Goal: Check status: Check status

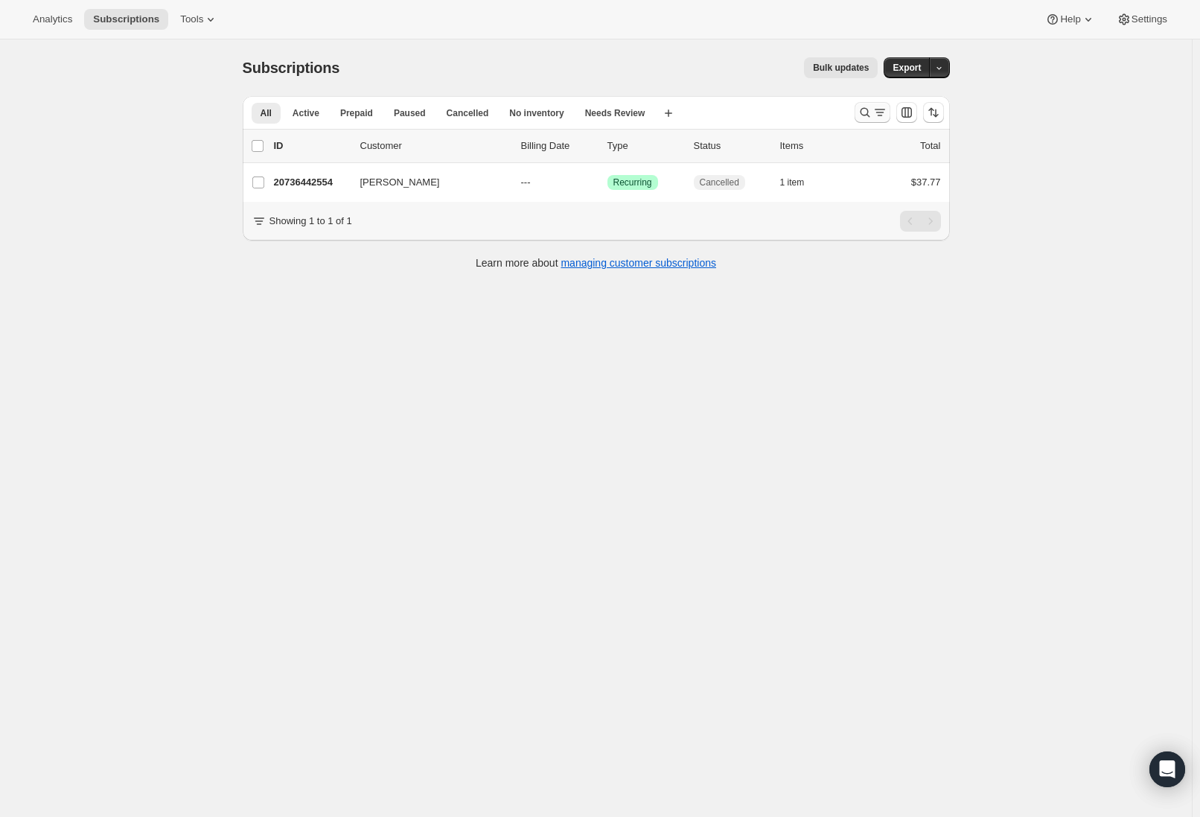
click at [860, 109] on button "Search and filter results" at bounding box center [873, 112] width 36 height 21
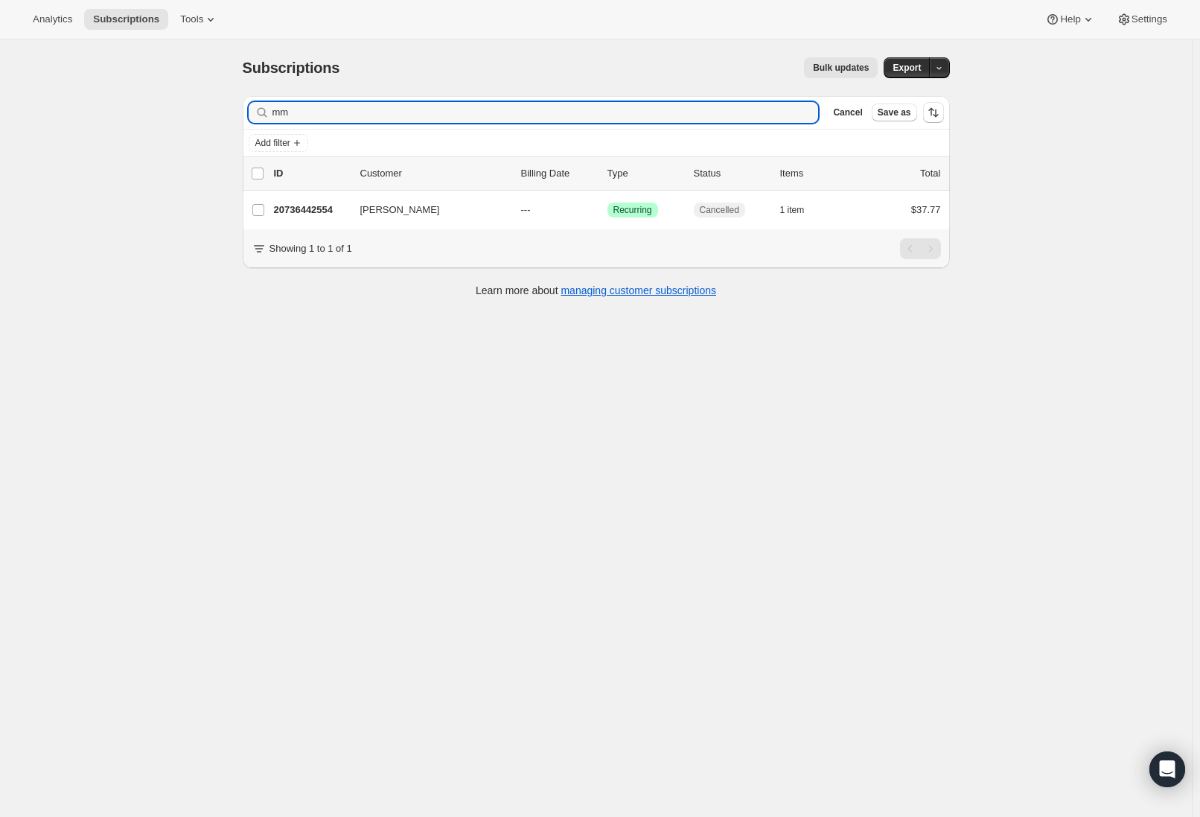
type input "m"
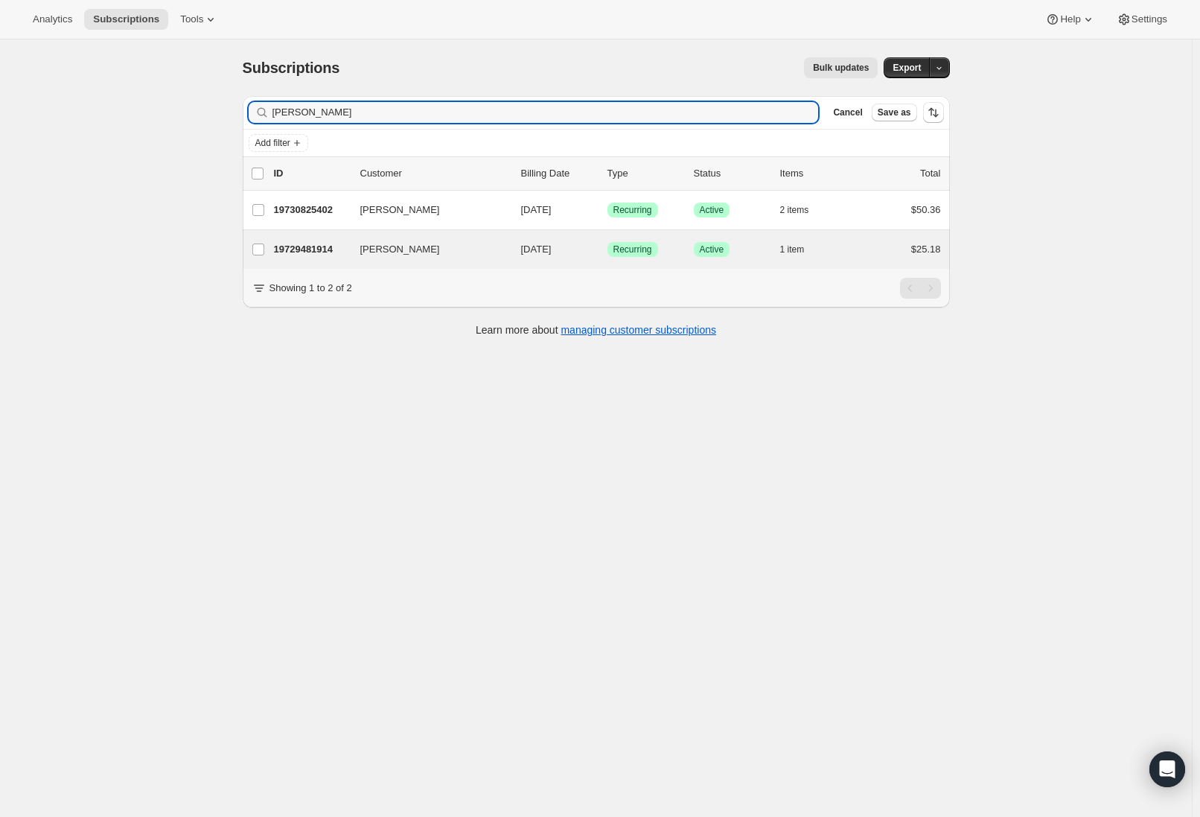
type input "[PERSON_NAME]"
click at [537, 263] on div "Gail Gaebe 19729481914 Gail Gaebe 08/20/2025 Success Recurring Success Active 1…" at bounding box center [596, 249] width 707 height 39
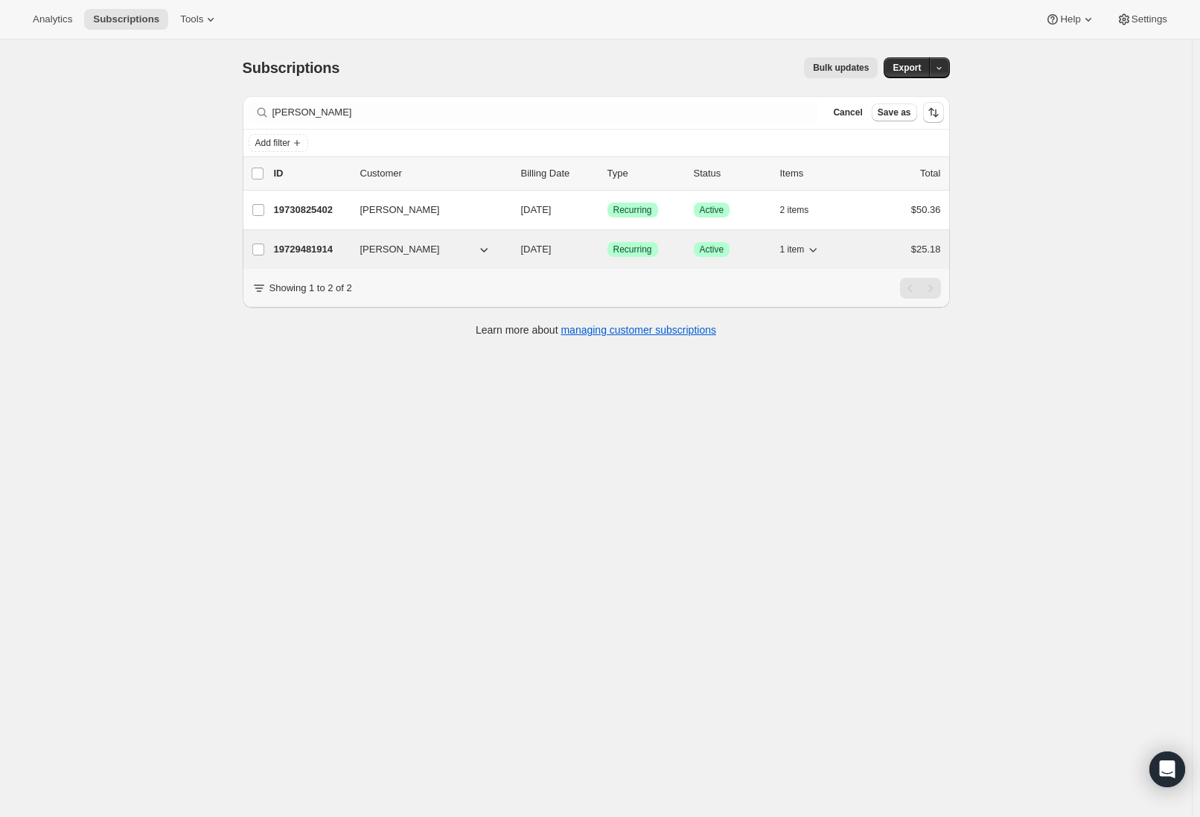
click at [296, 248] on p "19729481914" at bounding box center [311, 249] width 74 height 15
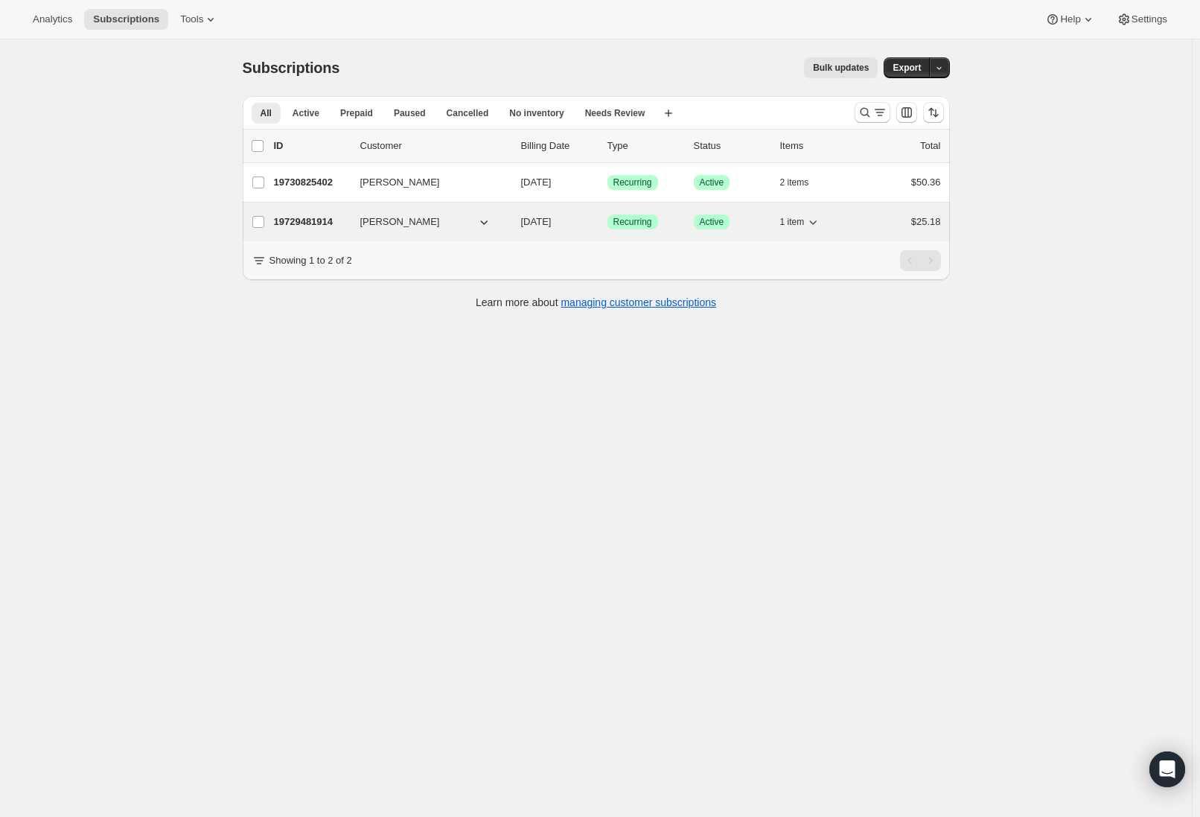
click at [317, 220] on p "19729481914" at bounding box center [311, 221] width 74 height 15
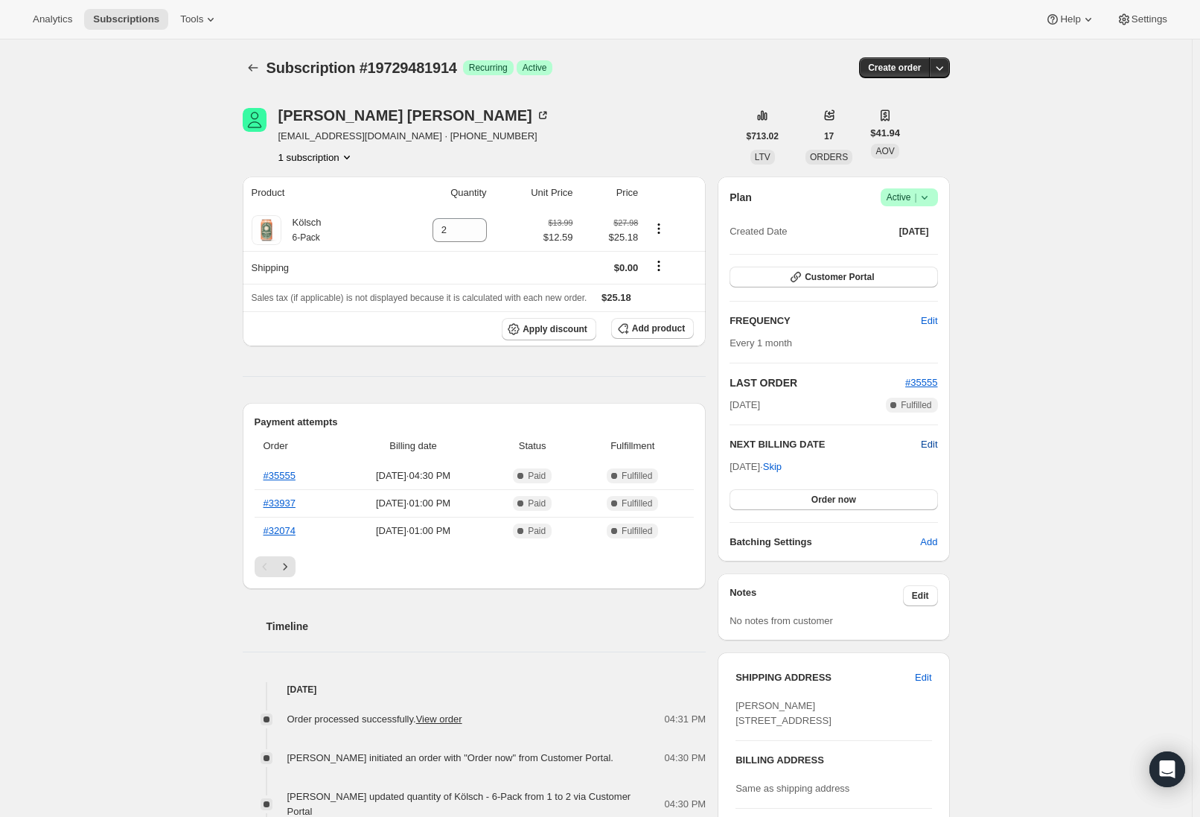
click at [937, 441] on span "Edit" at bounding box center [929, 444] width 16 height 15
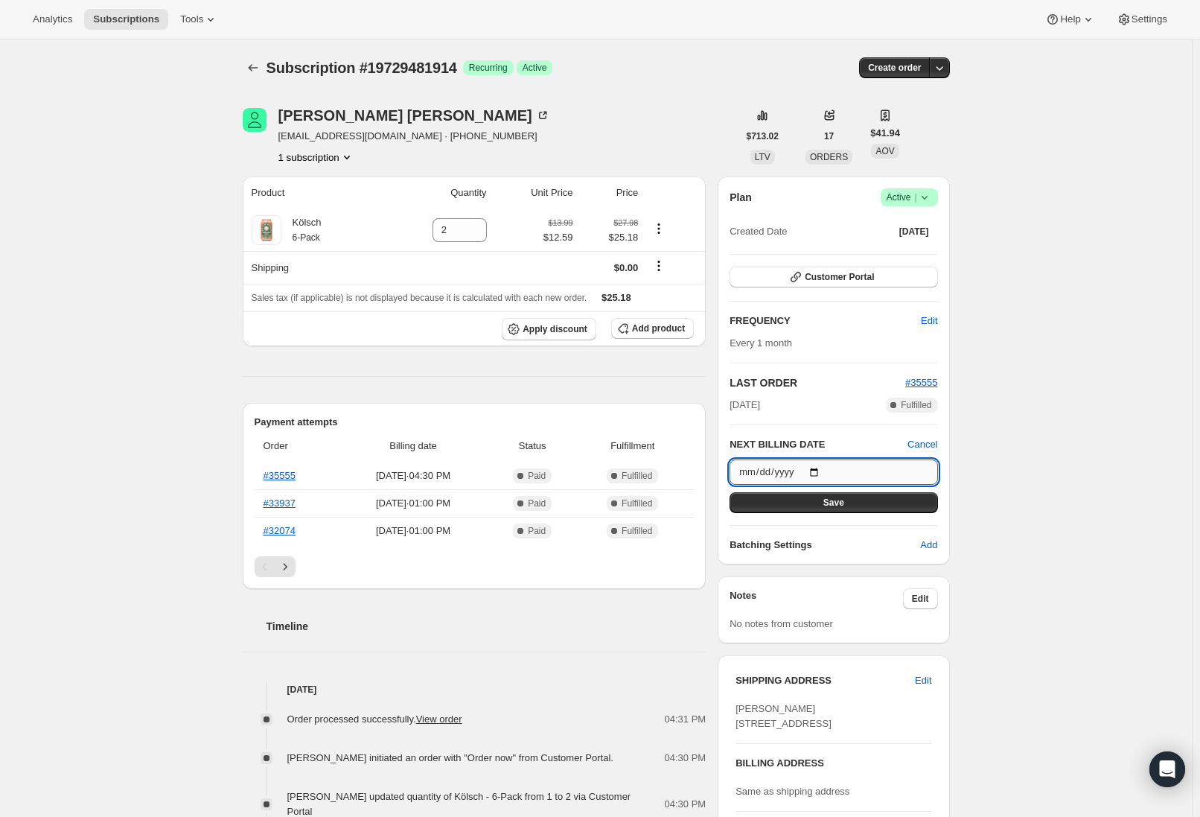
click at [825, 464] on input "[DATE]" at bounding box center [833, 471] width 208 height 25
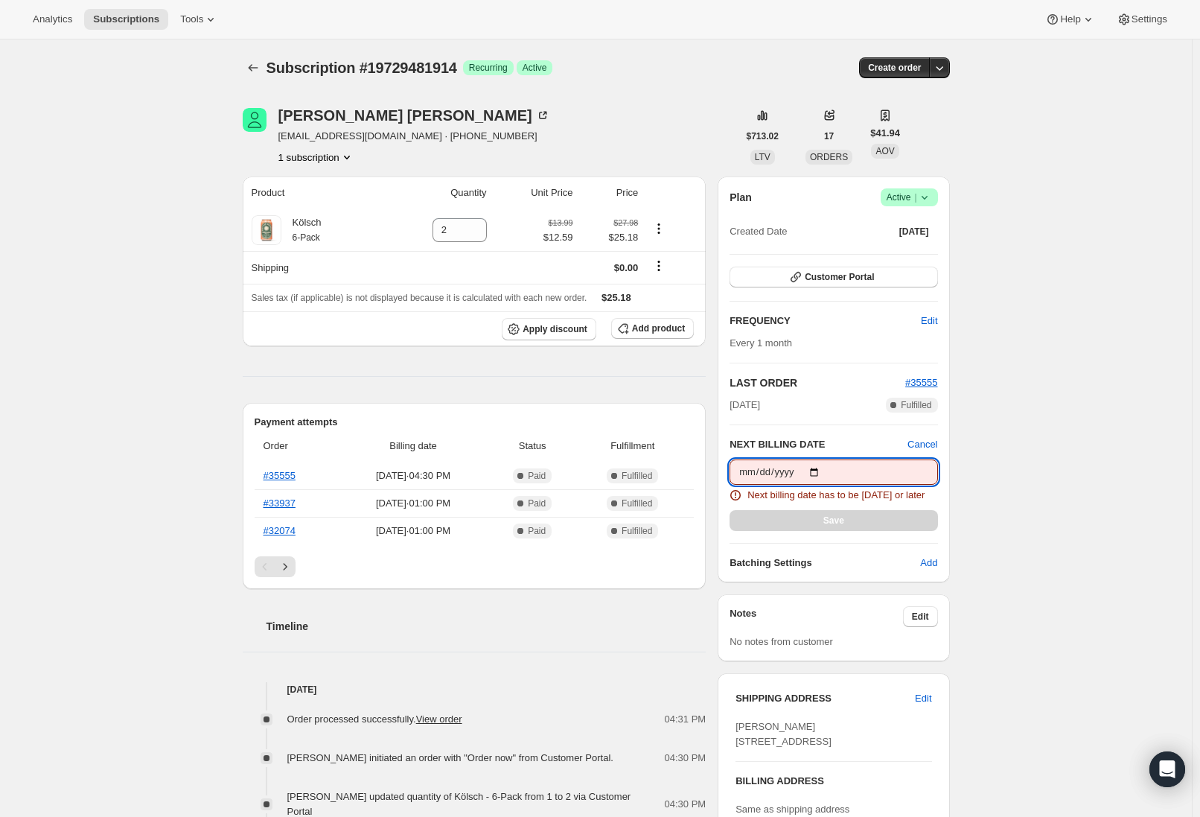
click at [817, 470] on input "[DATE]" at bounding box center [833, 471] width 208 height 25
type input "[DATE]"
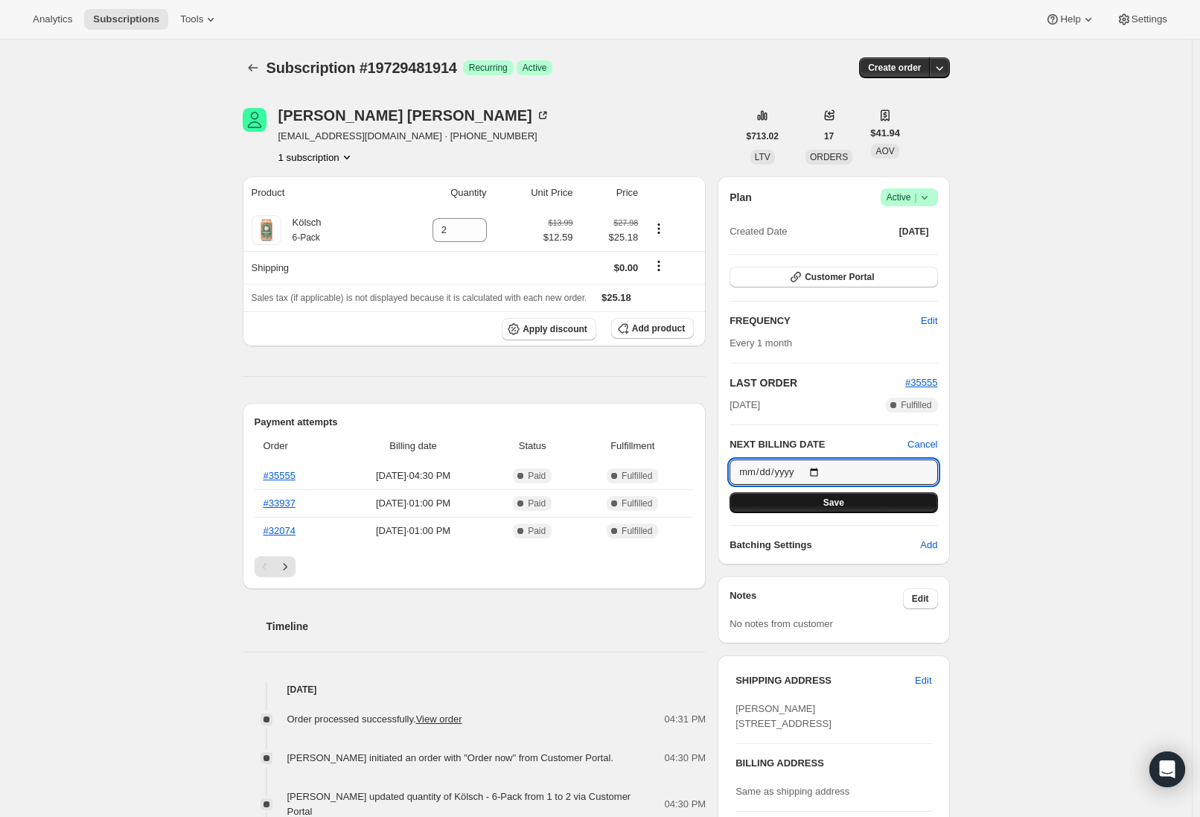
click at [810, 510] on button "Save" at bounding box center [833, 502] width 208 height 21
